Goal: Information Seeking & Learning: Learn about a topic

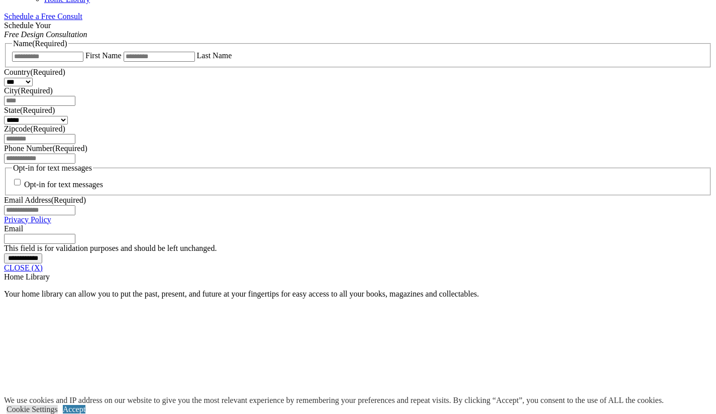
scroll to position [683, 0]
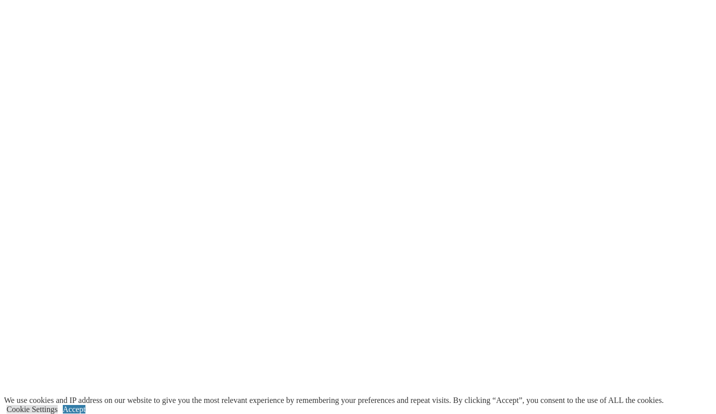
scroll to position [1447, 0]
